Goal: Information Seeking & Learning: Learn about a topic

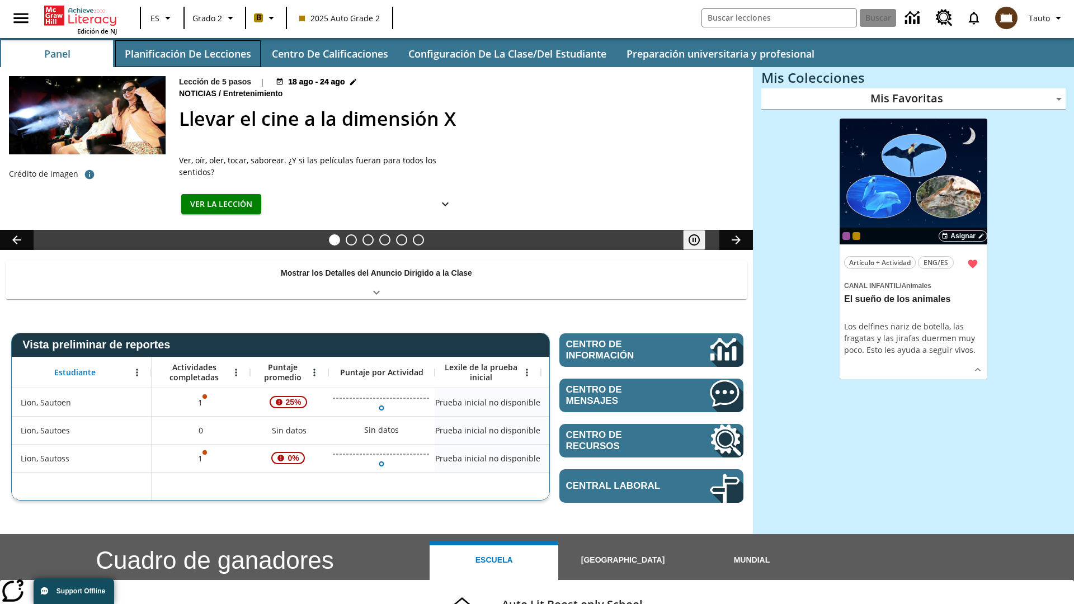
click at [187, 54] on button "Planificación de lecciones" at bounding box center [187, 53] width 145 height 27
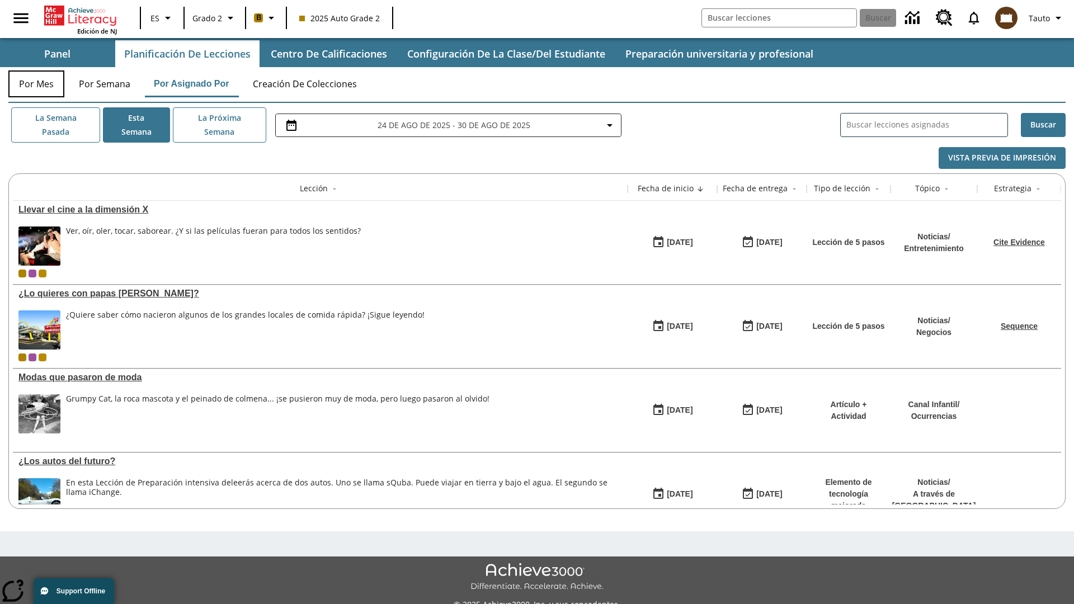
click at [36, 84] on button "Por mes" at bounding box center [36, 84] width 56 height 27
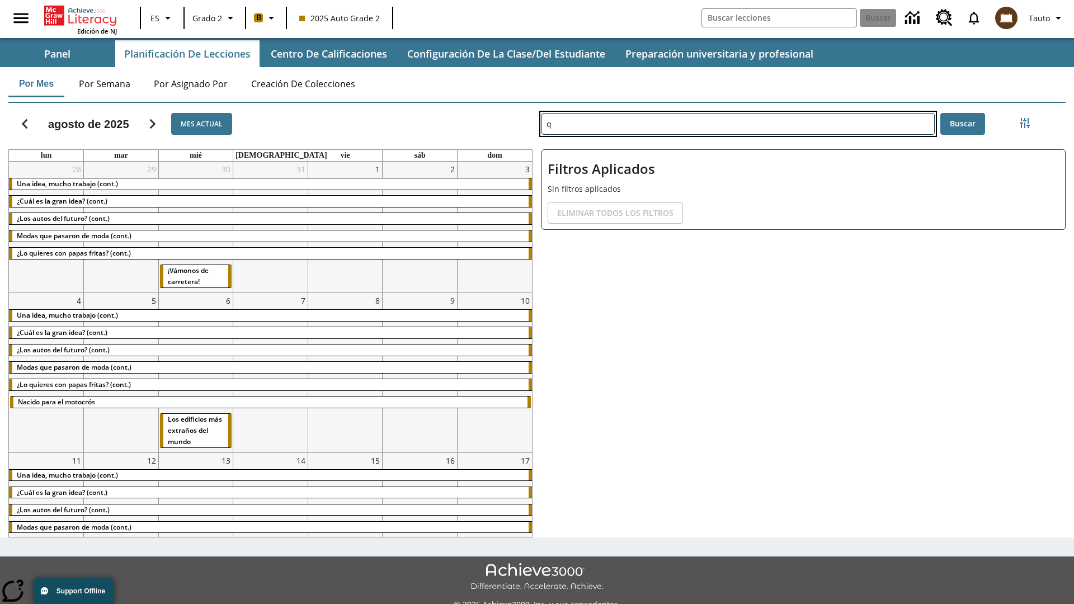
type input "q"
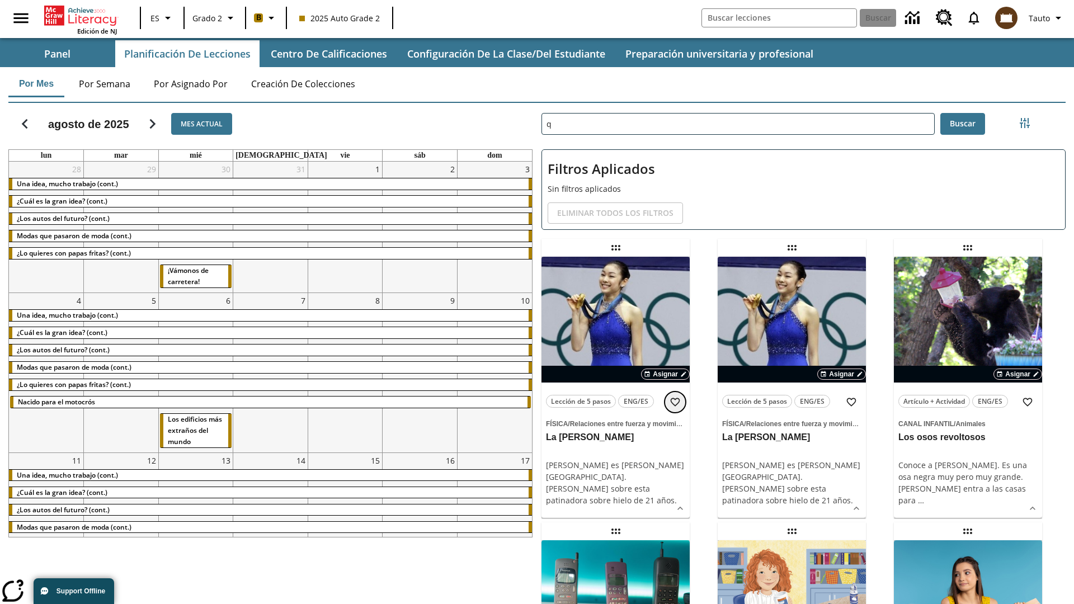
click at [675, 402] on icon "Añadir a mis Favoritas" at bounding box center [675, 402] width 11 height 11
click at [81, 15] on icon "Portada" at bounding box center [82, 16] width 74 height 20
